Goal: Communication & Community: Answer question/provide support

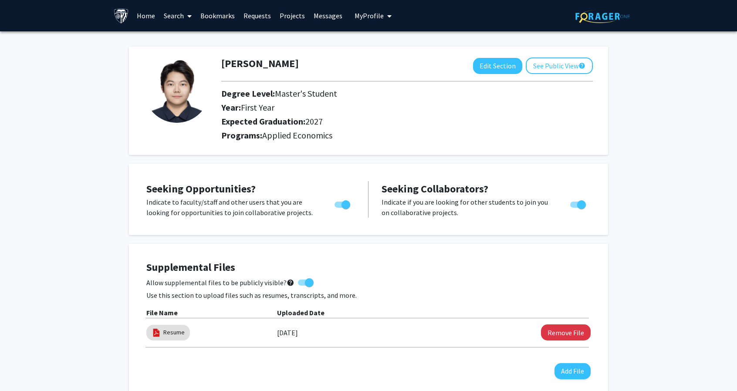
click at [324, 13] on link "Messages" at bounding box center [327, 15] width 37 height 30
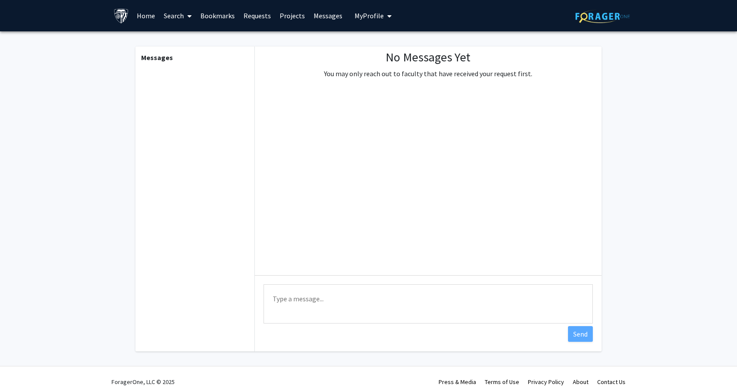
click at [254, 13] on link "Requests" at bounding box center [257, 15] width 36 height 30
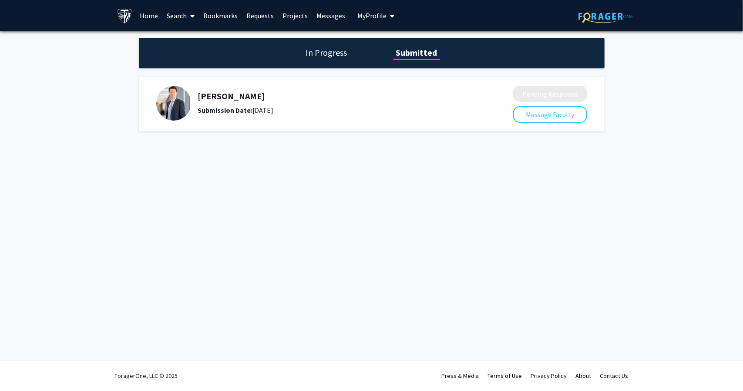
click at [170, 94] on img at bounding box center [173, 103] width 35 height 35
click at [207, 96] on h5 "[PERSON_NAME]" at bounding box center [332, 96] width 269 height 10
click at [538, 121] on button "Message Faculty" at bounding box center [550, 114] width 74 height 17
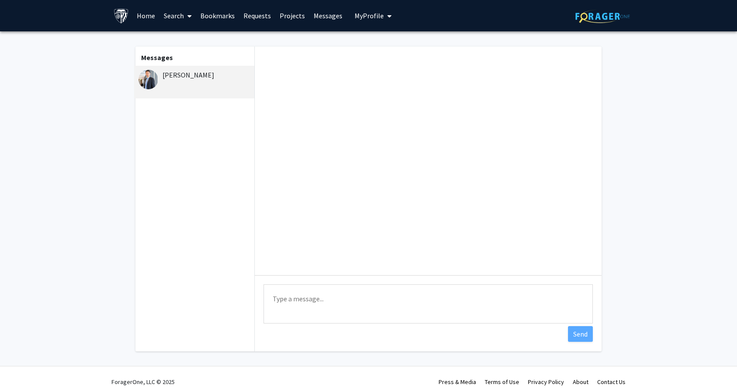
click at [303, 298] on textarea "Type a message" at bounding box center [427, 303] width 329 height 39
click at [277, 299] on textarea "Hi professor" at bounding box center [427, 303] width 329 height 39
click at [336, 297] on textarea "Hello professor" at bounding box center [427, 303] width 329 height 39
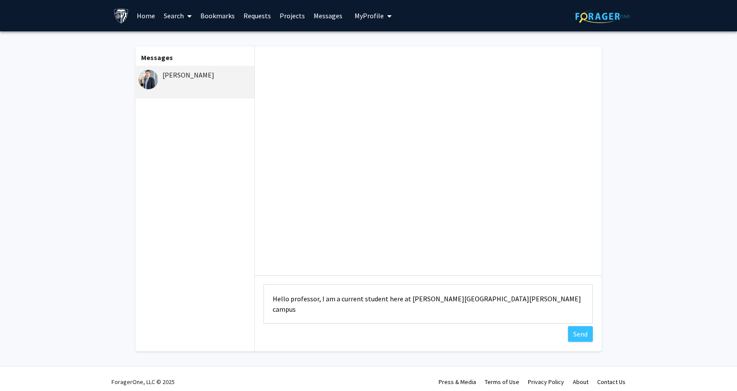
click at [361, 297] on textarea "Hello professor, I am a current student here at [PERSON_NAME][GEOGRAPHIC_DATA][…" at bounding box center [427, 303] width 329 height 39
click at [512, 304] on textarea "Hello professor, I am a current student here at [PERSON_NAME][GEOGRAPHIC_DATA][…" at bounding box center [427, 303] width 329 height 39
click at [333, 299] on textarea "Hello professor, I am a current student here at [PERSON_NAME][GEOGRAPHIC_DATA][…" at bounding box center [427, 303] width 329 height 39
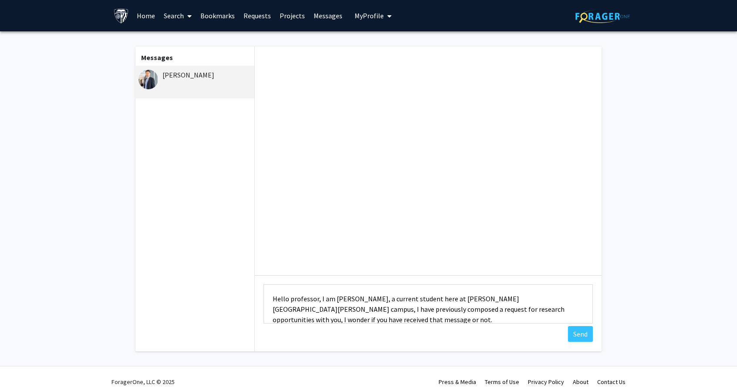
click at [520, 300] on textarea "Hello professor, I am [PERSON_NAME], a current student here at [PERSON_NAME][GE…" at bounding box center [427, 303] width 329 height 39
click at [413, 319] on textarea "Hello professor, I am [PERSON_NAME], a current student here at [PERSON_NAME][GE…" at bounding box center [427, 303] width 329 height 39
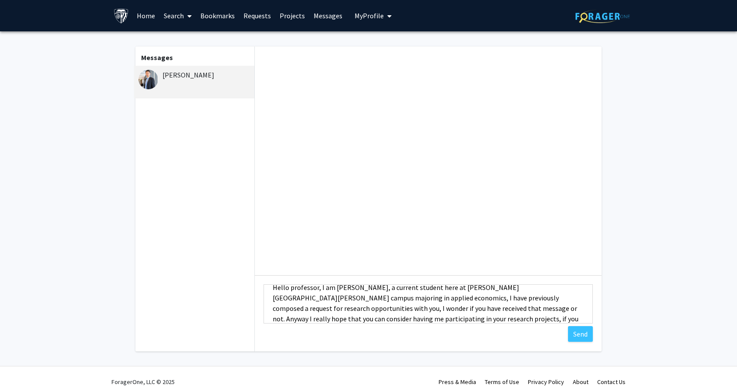
scroll to position [22, 0]
click at [485, 298] on textarea "Hello professor, I am [PERSON_NAME], a current student here at [PERSON_NAME][GE…" at bounding box center [427, 303] width 329 height 39
click at [504, 300] on textarea "Hello professor, I am [PERSON_NAME], a current student here at [PERSON_NAME][GE…" at bounding box center [427, 303] width 329 height 39
click at [375, 319] on textarea "Hello professor, I am [PERSON_NAME], a current student here at [PERSON_NAME][GE…" at bounding box center [427, 303] width 329 height 39
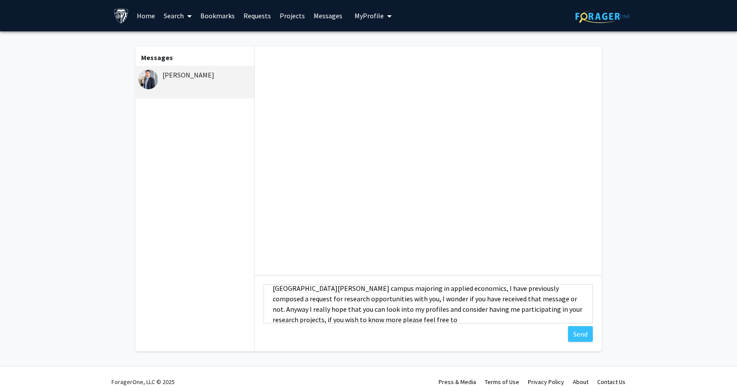
click at [443, 310] on textarea "Hello professor, I am [PERSON_NAME], a current student here at [PERSON_NAME][GE…" at bounding box center [427, 303] width 329 height 39
click at [577, 308] on textarea "Hello professor, I am [PERSON_NAME], a current student here at [PERSON_NAME][GE…" at bounding box center [427, 303] width 329 height 39
click at [444, 308] on textarea "Hello professor, I am [PERSON_NAME], a current student here at [PERSON_NAME][GE…" at bounding box center [427, 303] width 329 height 39
click at [326, 318] on textarea "Hello professor, I am [PERSON_NAME], a current student here at [PERSON_NAME][GE…" at bounding box center [427, 303] width 329 height 39
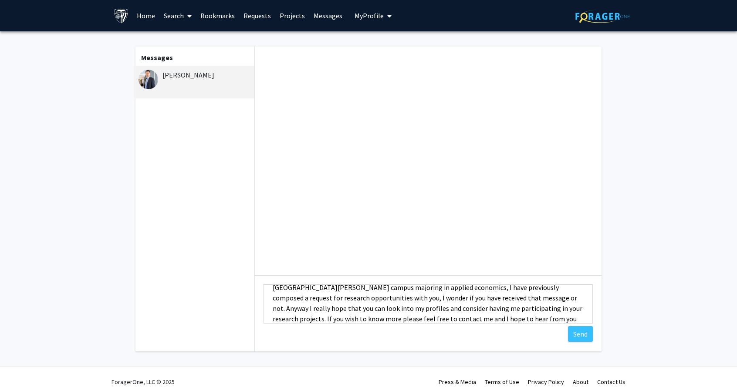
click at [430, 320] on textarea "Hello professor, I am [PERSON_NAME], a current student here at [PERSON_NAME][GE…" at bounding box center [427, 303] width 329 height 39
click at [386, 318] on textarea "Hello professor, I am [PERSON_NAME], a current student here at [PERSON_NAME][GE…" at bounding box center [427, 303] width 329 height 39
click at [466, 318] on textarea "Hello professor, I am [PERSON_NAME], a current student here at [PERSON_NAME][GE…" at bounding box center [427, 303] width 329 height 39
drag, startPoint x: 322, startPoint y: 318, endPoint x: 374, endPoint y: 312, distance: 51.7
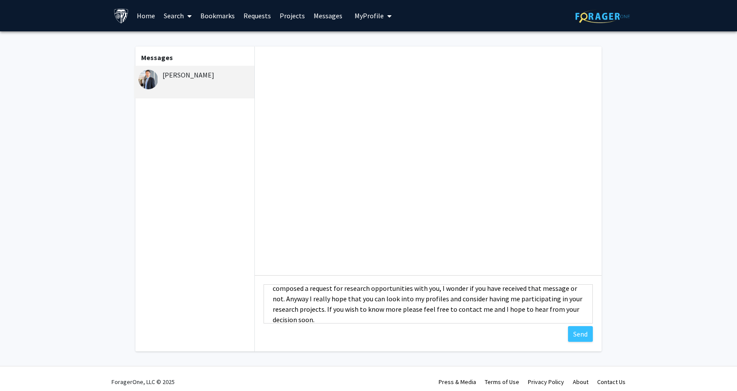
click at [374, 312] on textarea "Hello professor, I am [PERSON_NAME], a current student here at [PERSON_NAME][GE…" at bounding box center [427, 303] width 329 height 39
click at [381, 310] on textarea "Hello professor, I am [PERSON_NAME], a current student here at [PERSON_NAME][GE…" at bounding box center [427, 303] width 329 height 39
click at [475, 310] on textarea "Hello professor, I am [PERSON_NAME], a current student here at [PERSON_NAME][GE…" at bounding box center [427, 303] width 329 height 39
click at [448, 308] on textarea "Hello professor, I am [PERSON_NAME], a current student here at [PERSON_NAME][GE…" at bounding box center [427, 303] width 329 height 39
type textarea "Hello professor, I am [PERSON_NAME], a current student here at [PERSON_NAME][GE…"
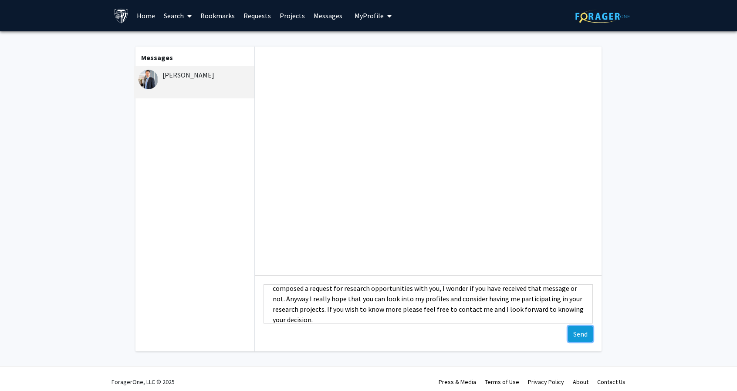
click at [575, 331] on button "Send" at bounding box center [580, 334] width 25 height 16
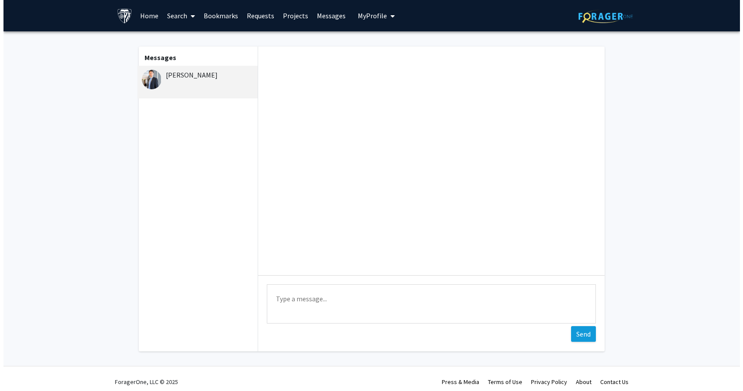
scroll to position [0, 0]
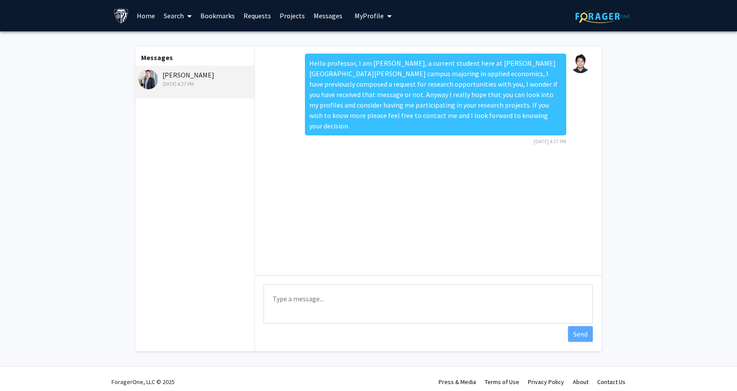
click at [152, 76] on img at bounding box center [148, 80] width 20 height 20
click at [248, 14] on link "Requests" at bounding box center [257, 15] width 36 height 30
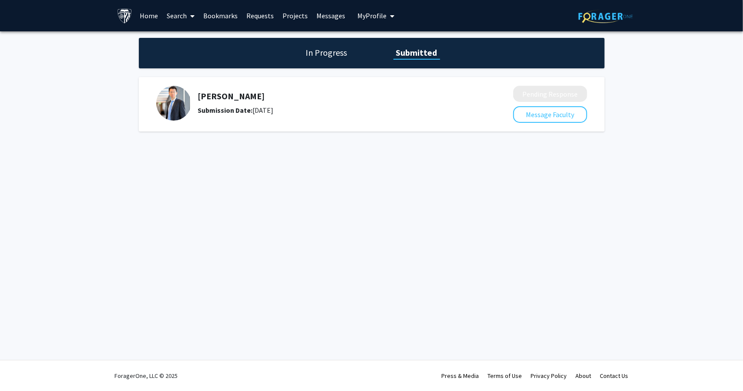
click at [184, 96] on img at bounding box center [173, 103] width 35 height 35
click at [213, 97] on h5 "[PERSON_NAME]" at bounding box center [332, 96] width 269 height 10
click at [324, 52] on h1 "In Progress" at bounding box center [327, 53] width 47 height 12
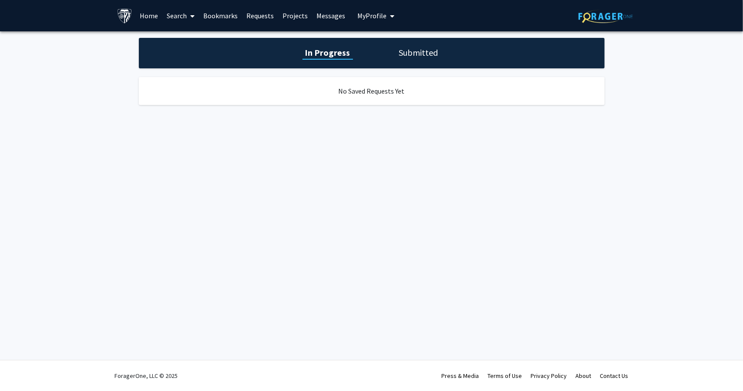
click at [415, 50] on h1 "Submitted" at bounding box center [419, 53] width 44 height 12
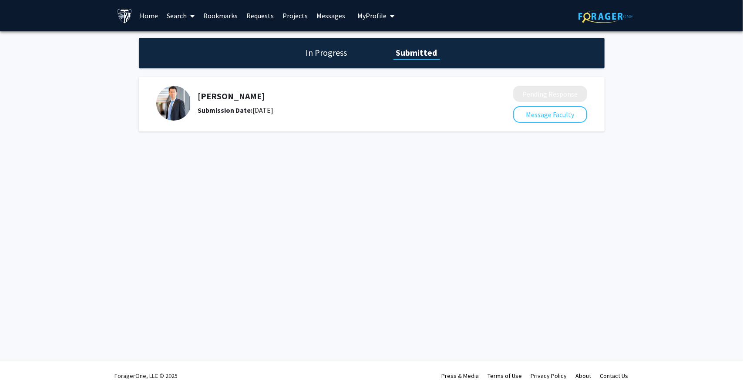
click at [361, 13] on span "My Profile" at bounding box center [372, 15] width 29 height 9
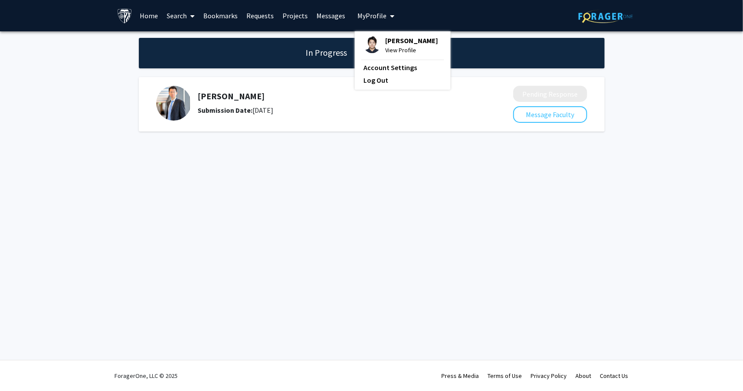
click at [425, 12] on div "Skip navigation Home Search Bookmarks Requests Projects Messages My Profile [PE…" at bounding box center [372, 15] width 523 height 31
